Goal: Transaction & Acquisition: Book appointment/travel/reservation

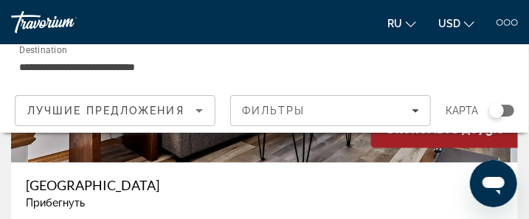
scroll to position [718, 0]
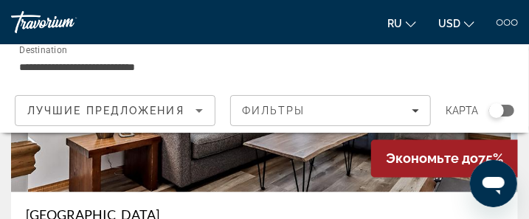
click at [254, 171] on img "Main content" at bounding box center [264, 74] width 507 height 236
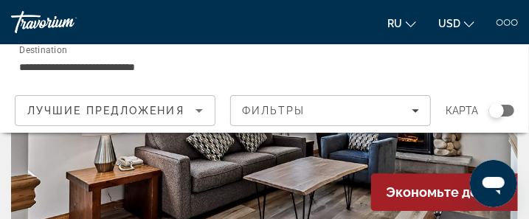
scroll to position [1172, 0]
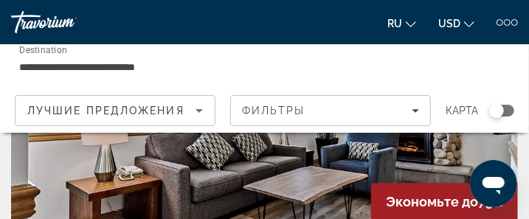
click at [412, 22] on icon "Change language" at bounding box center [411, 24] width 10 height 10
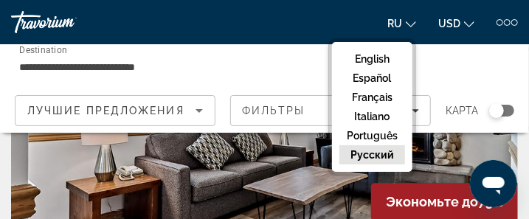
click at [389, 155] on button "русский" at bounding box center [373, 154] width 66 height 19
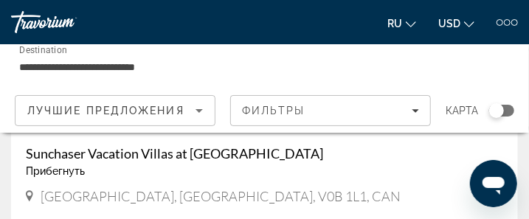
scroll to position [1813, 0]
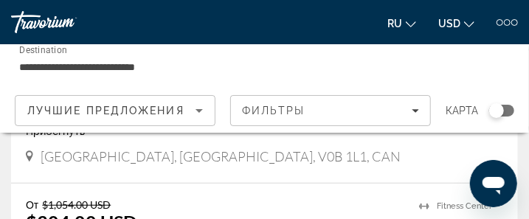
drag, startPoint x: 534, startPoint y: 213, endPoint x: 219, endPoint y: 193, distance: 315.2
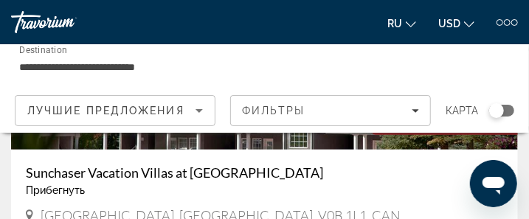
scroll to position [1724, 0]
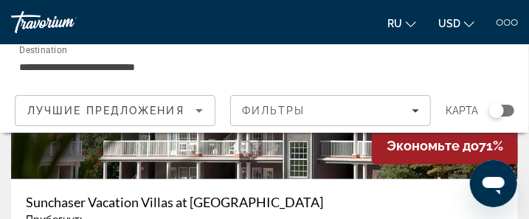
click at [493, 182] on icon "Open messaging window" at bounding box center [493, 185] width 22 height 18
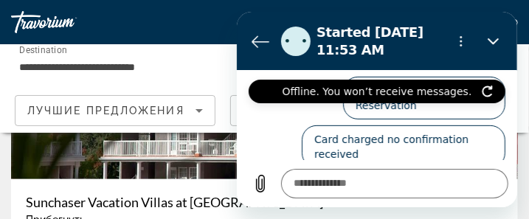
click at [515, 21] on section "Started Oct 2 at 11:53 AM Offline. You won’t receive messages." at bounding box center [376, 41] width 281 height 59
click at [465, 39] on icon "Options menu" at bounding box center [461, 41] width 12 height 12
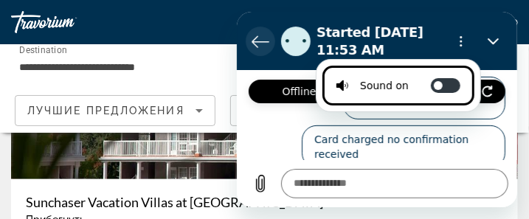
click at [263, 41] on icon "Back to the conversation list" at bounding box center [260, 41] width 16 height 11
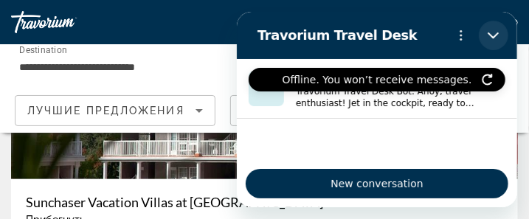
click at [494, 33] on icon "Close" at bounding box center [493, 36] width 12 height 12
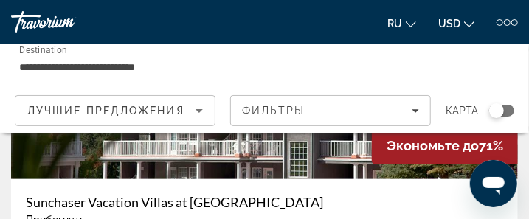
scroll to position [1695, 0]
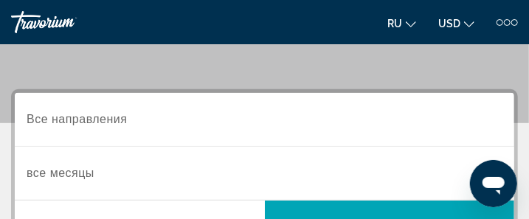
scroll to position [177, 0]
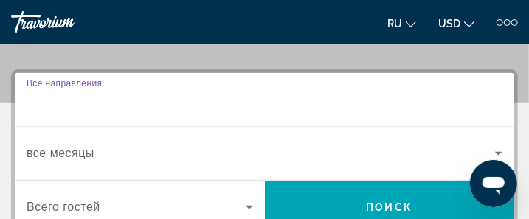
click at [157, 107] on input "Destination Все направления" at bounding box center [265, 101] width 476 height 18
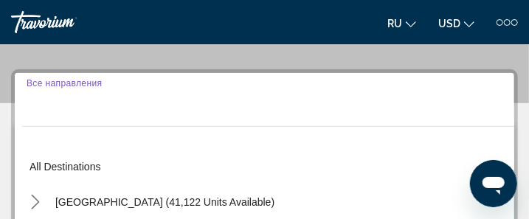
scroll to position [198, 0]
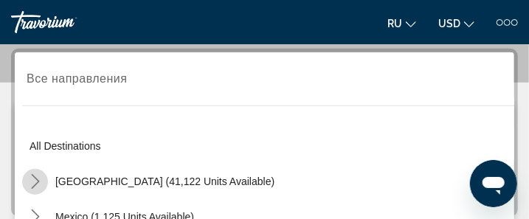
click at [35, 179] on icon "Toggle United States (41,122 units available) submenu" at bounding box center [35, 181] width 8 height 15
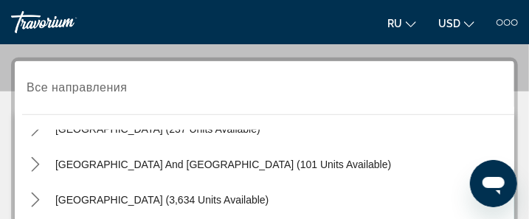
scroll to position [159, 0]
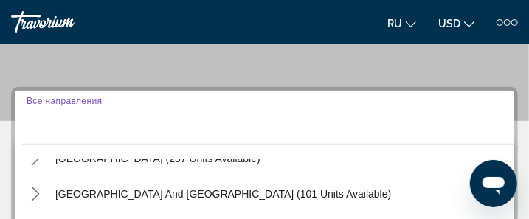
click at [179, 114] on input "Destination Все направления" at bounding box center [265, 118] width 476 height 18
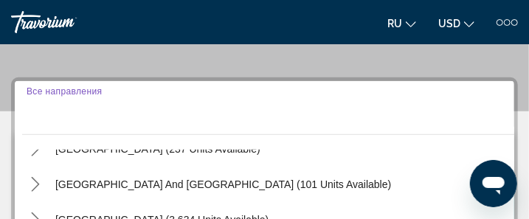
scroll to position [168, 0]
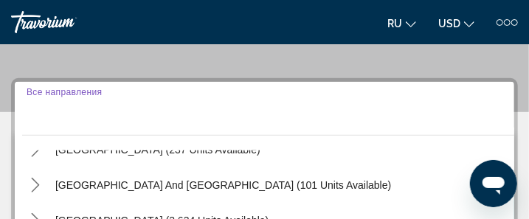
click at [107, 109] on input "Destination Все направления" at bounding box center [265, 109] width 476 height 18
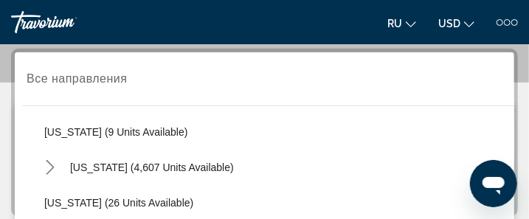
scroll to position [197, 0]
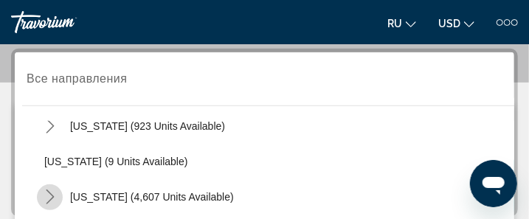
click at [49, 194] on icon "Toggle Florida (4,607 units available) submenu" at bounding box center [50, 197] width 15 height 15
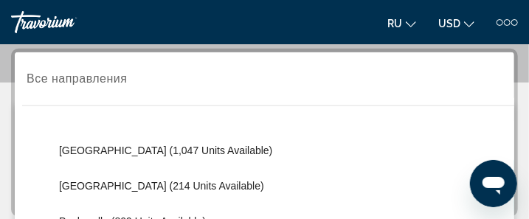
scroll to position [315, 0]
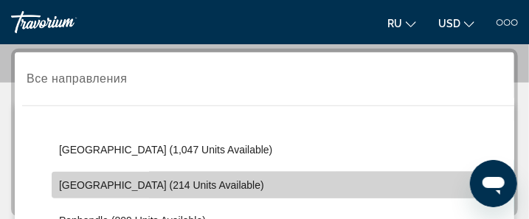
click at [233, 179] on span "Select destination: West Coast (214 units available)" at bounding box center [283, 185] width 463 height 35
type input "**********"
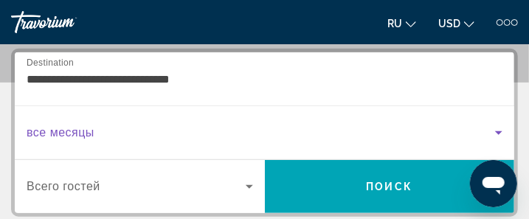
click at [497, 129] on icon "Search widget" at bounding box center [499, 133] width 18 height 18
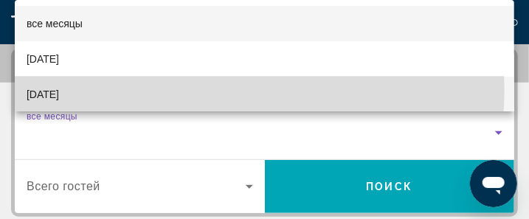
click at [193, 89] on mat-option "November 2025" at bounding box center [265, 94] width 500 height 35
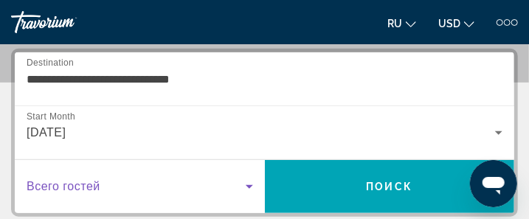
click at [247, 182] on icon "Search widget" at bounding box center [250, 187] width 18 height 18
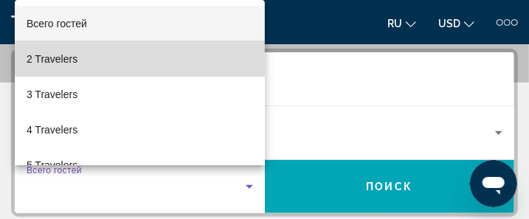
click at [141, 58] on mat-option "2 Travelers" at bounding box center [140, 58] width 250 height 35
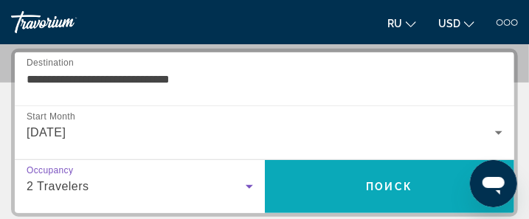
click at [402, 184] on span "Поиск" at bounding box center [390, 187] width 47 height 12
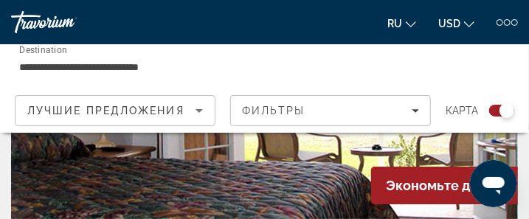
scroll to position [1545, 0]
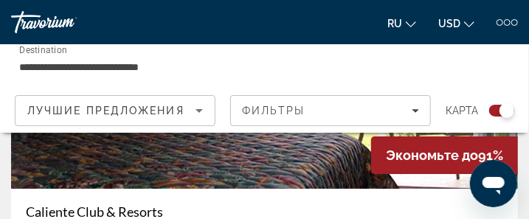
click at [185, 151] on img "Main content" at bounding box center [264, 71] width 507 height 236
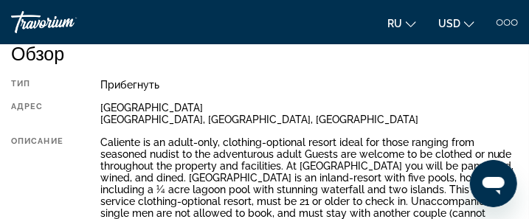
scroll to position [391, 0]
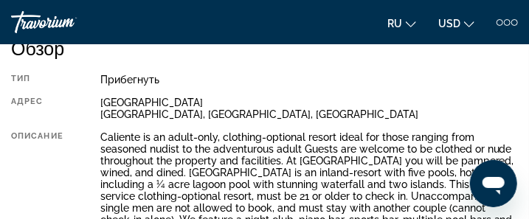
drag, startPoint x: 320, startPoint y: 80, endPoint x: 375, endPoint y: 57, distance: 59.5
click at [375, 57] on h2 "Обзор" at bounding box center [264, 48] width 507 height 22
click at [413, 25] on icon "Change language" at bounding box center [411, 24] width 10 height 10
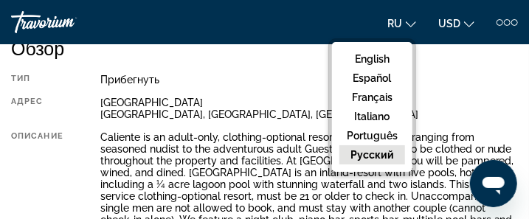
click at [359, 154] on button "русский" at bounding box center [373, 154] width 66 height 19
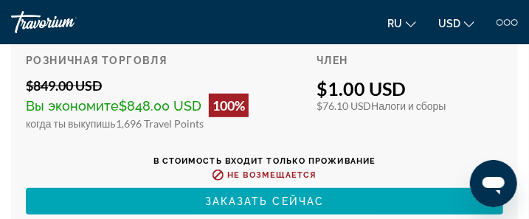
scroll to position [3391, 0]
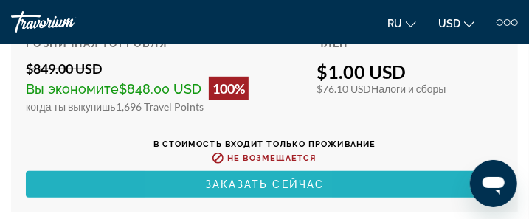
click at [230, 179] on span "Заказать сейчас" at bounding box center [265, 185] width 120 height 12
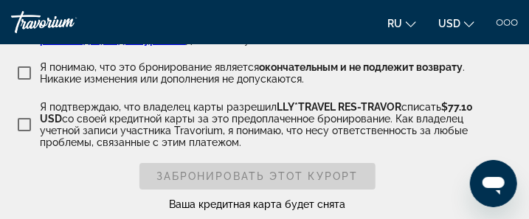
scroll to position [4727, 0]
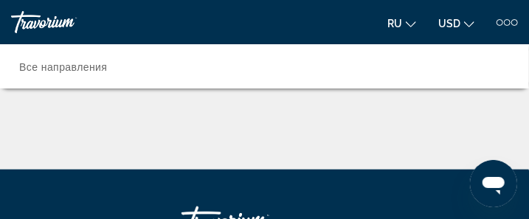
scroll to position [162, 0]
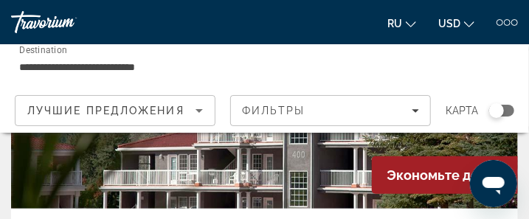
scroll to position [1695, 0]
